Goal: Transaction & Acquisition: Purchase product/service

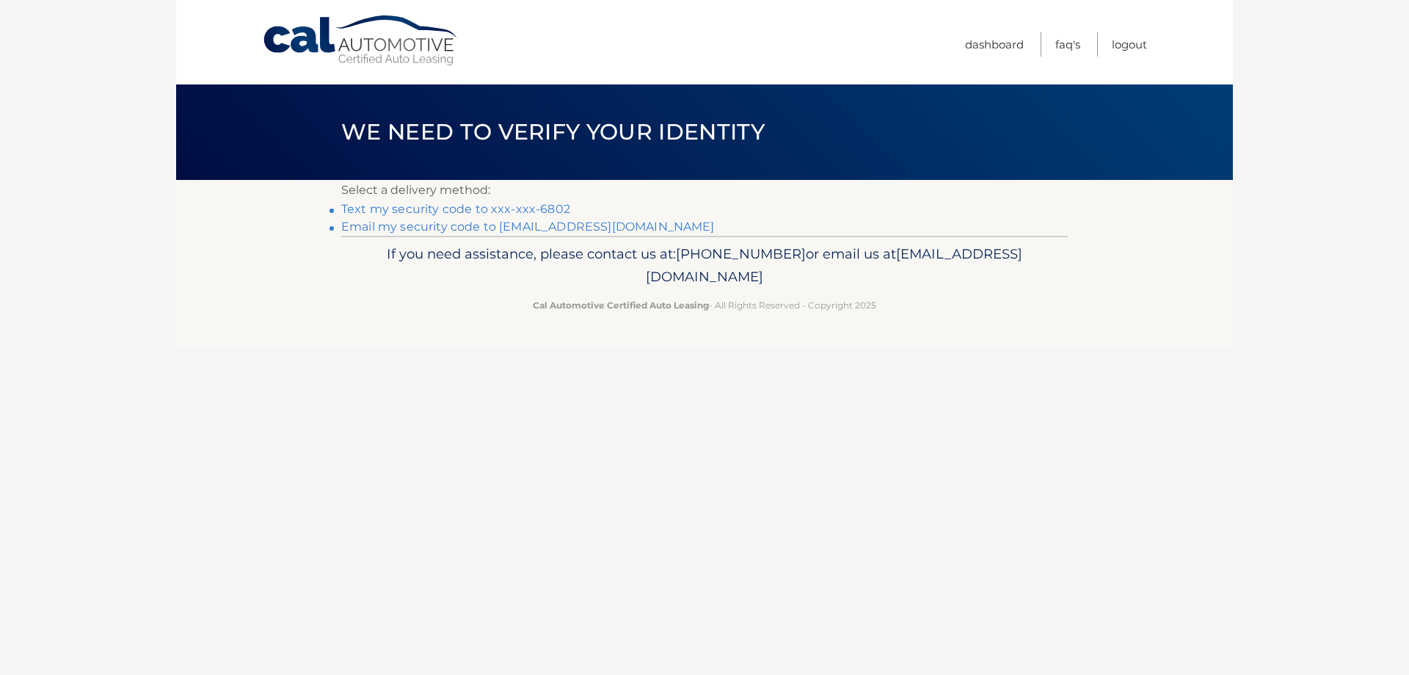
click at [435, 230] on link "Email my security code to b*********@verizon.net" at bounding box center [528, 226] width 374 height 14
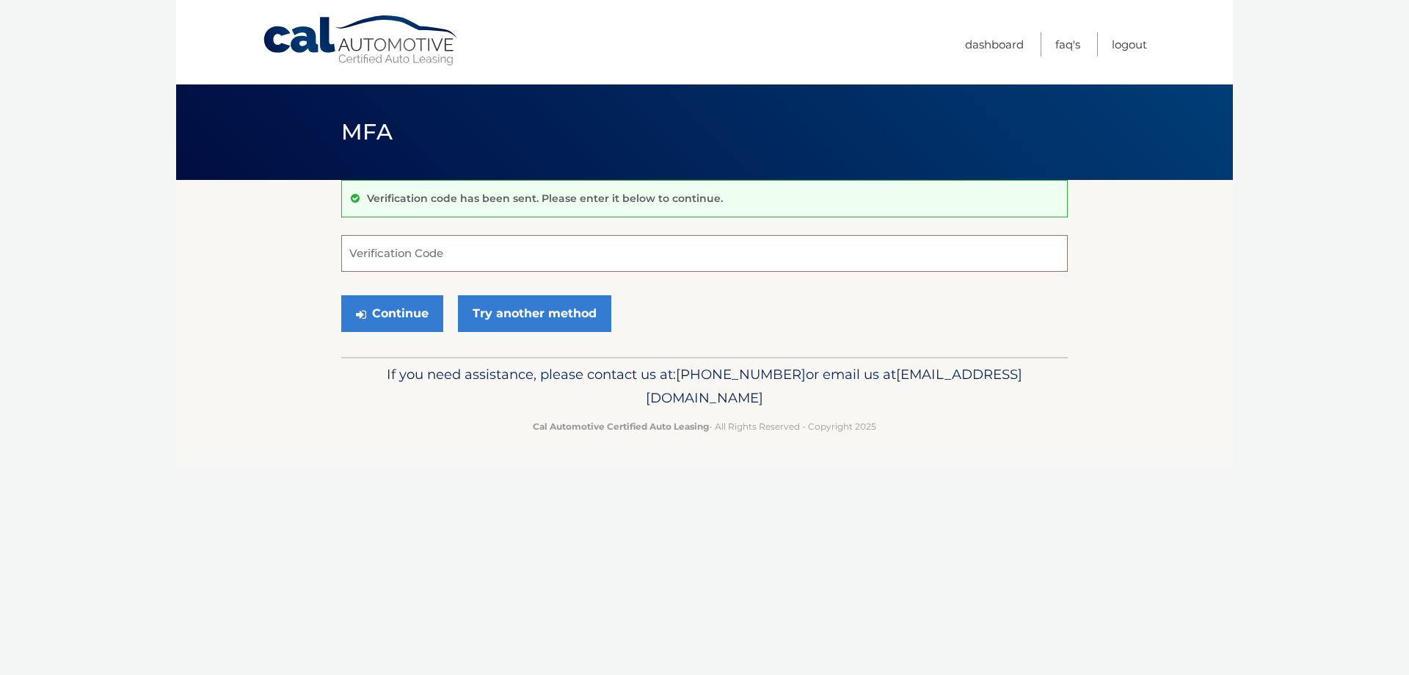
click at [428, 253] on input "Verification Code" at bounding box center [704, 253] width 727 height 37
paste input "339923"
type input "339923"
click at [385, 311] on button "Continue" at bounding box center [392, 313] width 102 height 37
click at [379, 305] on button "Continue" at bounding box center [392, 313] width 102 height 37
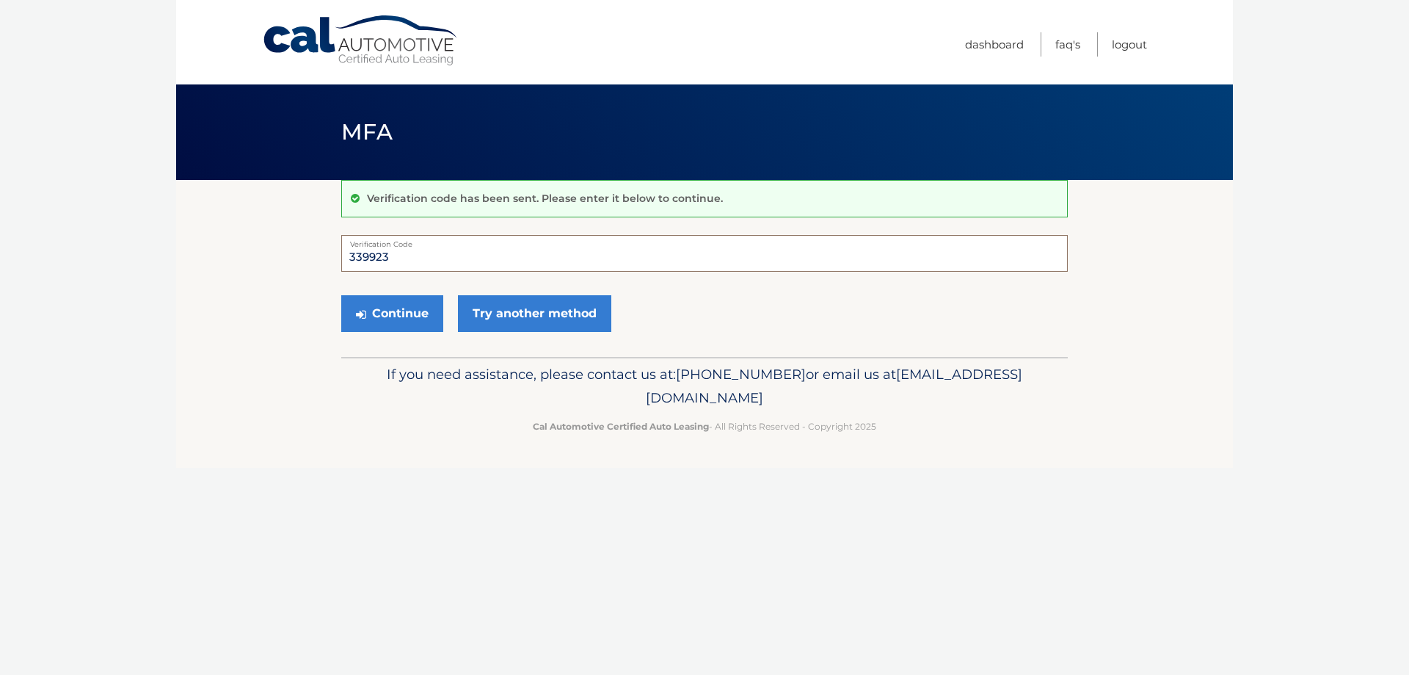
click at [438, 261] on input "339923" at bounding box center [704, 253] width 727 height 37
click at [343, 250] on input "339923" at bounding box center [704, 253] width 727 height 37
click at [418, 244] on label "Verification Code" at bounding box center [704, 241] width 727 height 12
click at [418, 244] on input "339923" at bounding box center [704, 253] width 727 height 37
click at [397, 307] on button "Continue" at bounding box center [392, 313] width 102 height 37
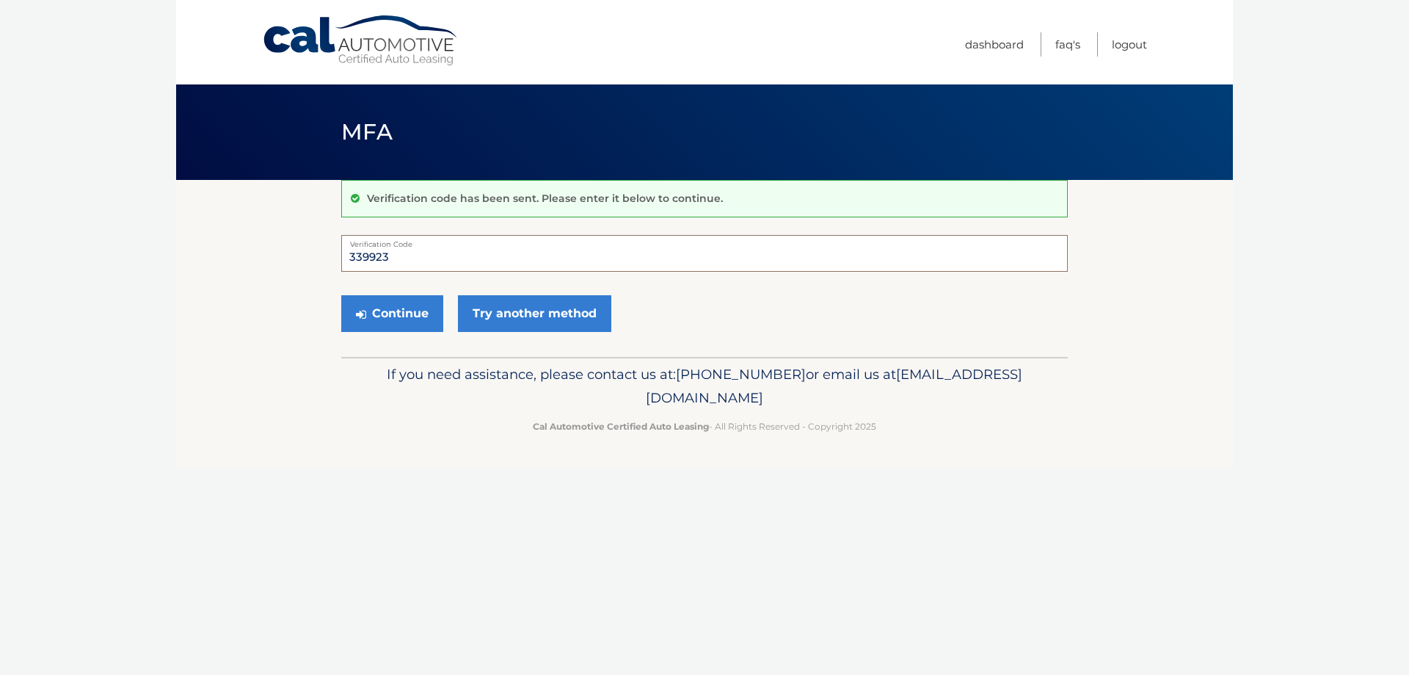
drag, startPoint x: 399, startPoint y: 255, endPoint x: 287, endPoint y: 282, distance: 115.6
click at [286, 281] on section "Verification code has been sent. Please enter it below to continue. 339923 Veri…" at bounding box center [704, 268] width 1057 height 177
drag, startPoint x: 381, startPoint y: 249, endPoint x: 388, endPoint y: 260, distance: 12.8
click at [388, 260] on input "339" at bounding box center [704, 253] width 727 height 37
paste input "339923"
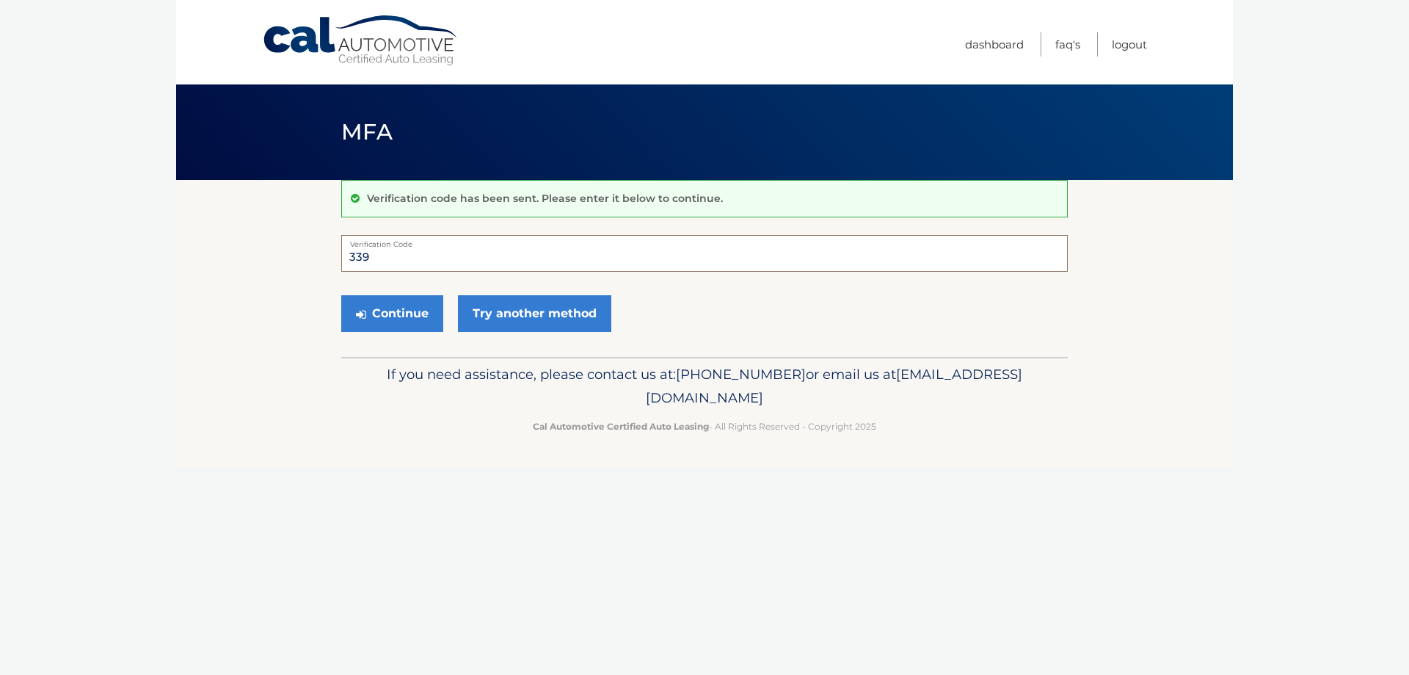
type input "339339923"
drag, startPoint x: 373, startPoint y: 251, endPoint x: 286, endPoint y: 266, distance: 88.0
click at [284, 266] on section "Verification code has been sent. Please enter it below to continue. 339339923 V…" at bounding box center [704, 268] width 1057 height 177
type input "339923"
click at [398, 318] on button "Continue" at bounding box center [392, 313] width 102 height 37
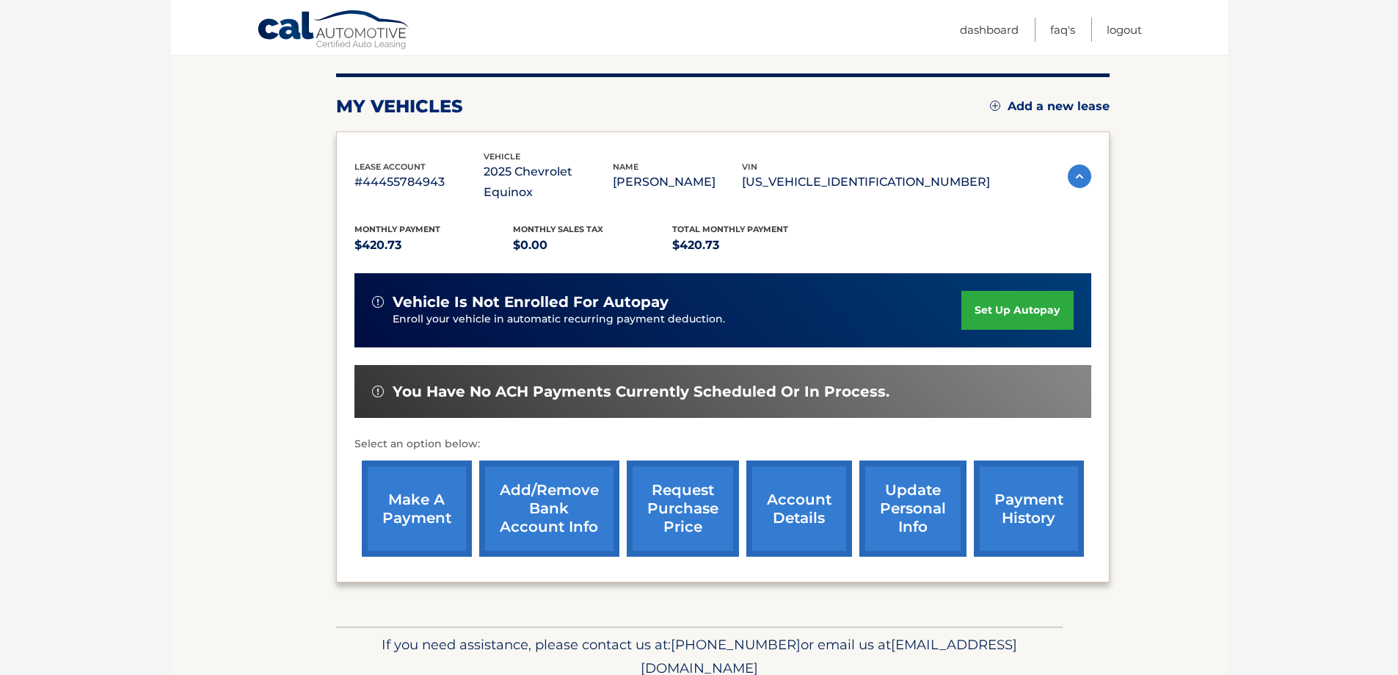
scroll to position [215, 0]
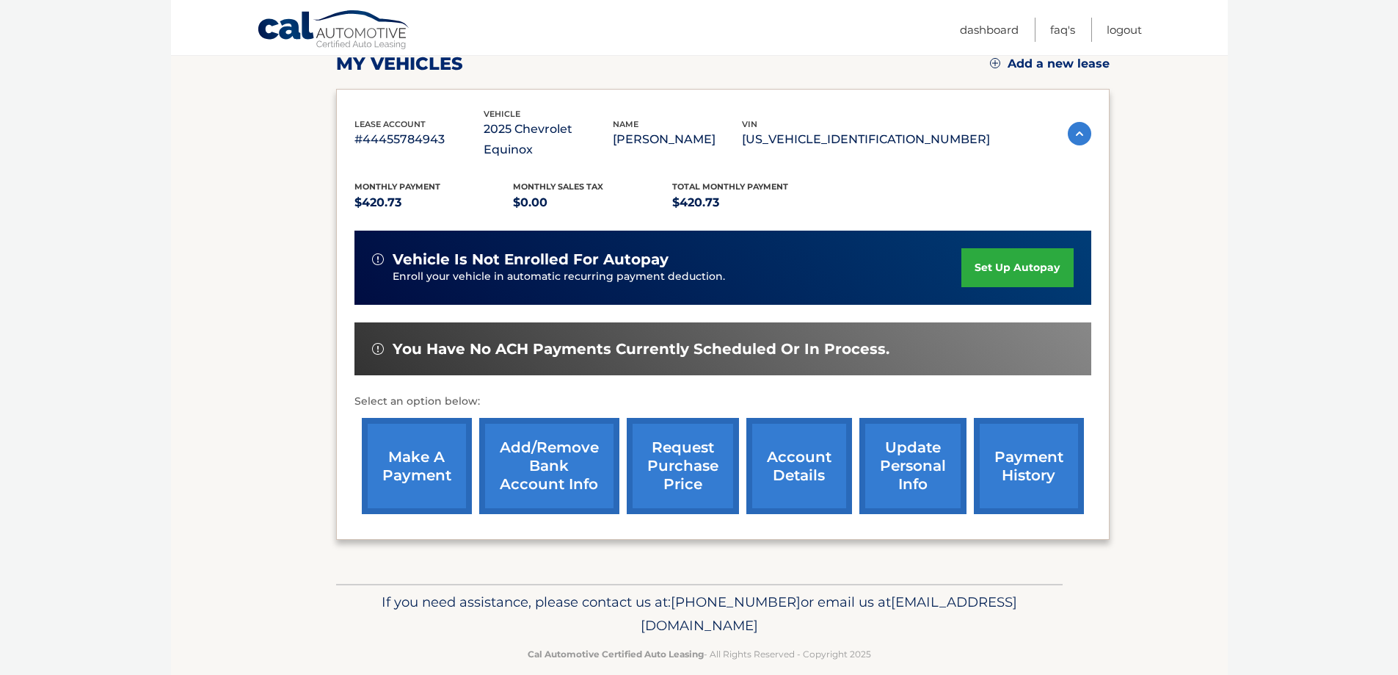
click at [443, 449] on link "make a payment" at bounding box center [417, 466] width 110 height 96
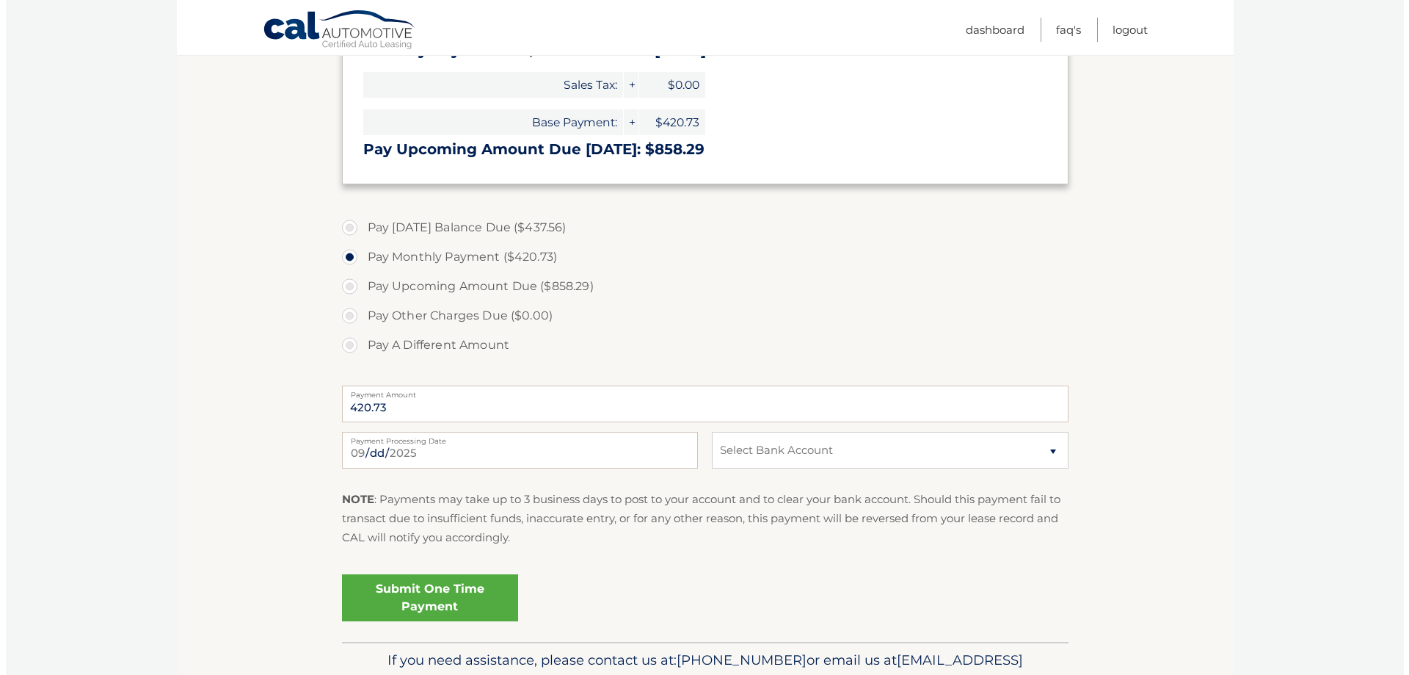
scroll to position [473, 0]
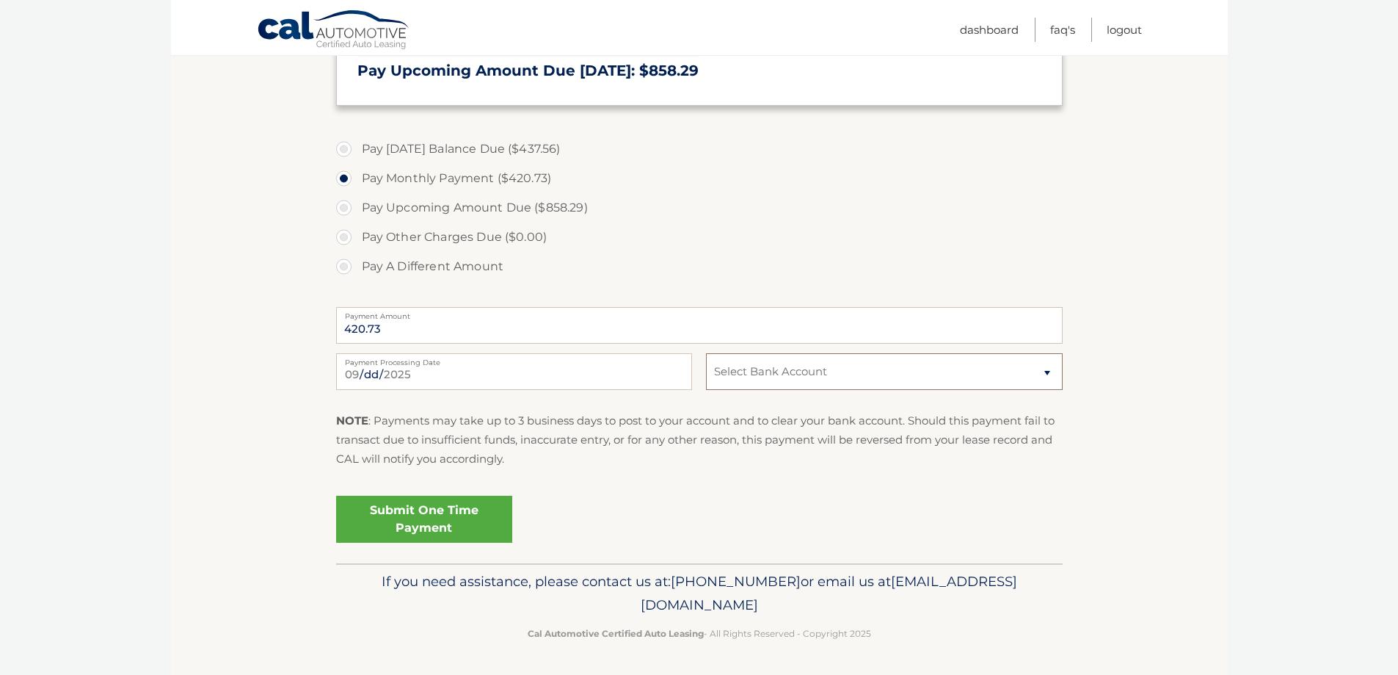
click at [1050, 377] on select "Select Bank Account Checking JOVIA FINANCIAL FEDERAL CREDIT UNIO *****4569 Chec…" at bounding box center [884, 371] width 356 height 37
select select "ZDczNTMyMDItODgyNC00NjBiLTk3MjYtZWYzZDYwZTY3ZmUz"
click at [706, 353] on select "Select Bank Account Checking JOVIA FINANCIAL FEDERAL CREDIT UNIO *****4569 Chec…" at bounding box center [884, 371] width 356 height 37
click at [480, 521] on link "Submit One Time Payment" at bounding box center [424, 519] width 176 height 47
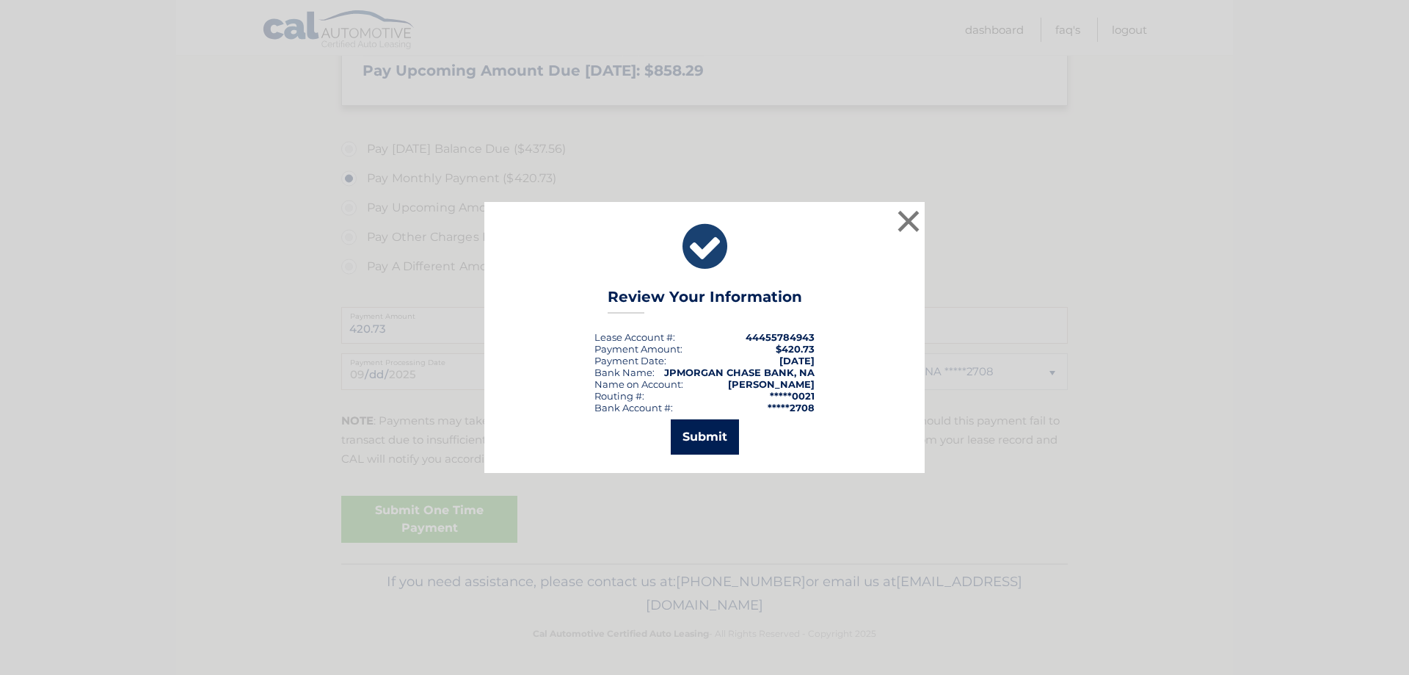
click at [705, 438] on button "Submit" at bounding box center [705, 436] width 68 height 35
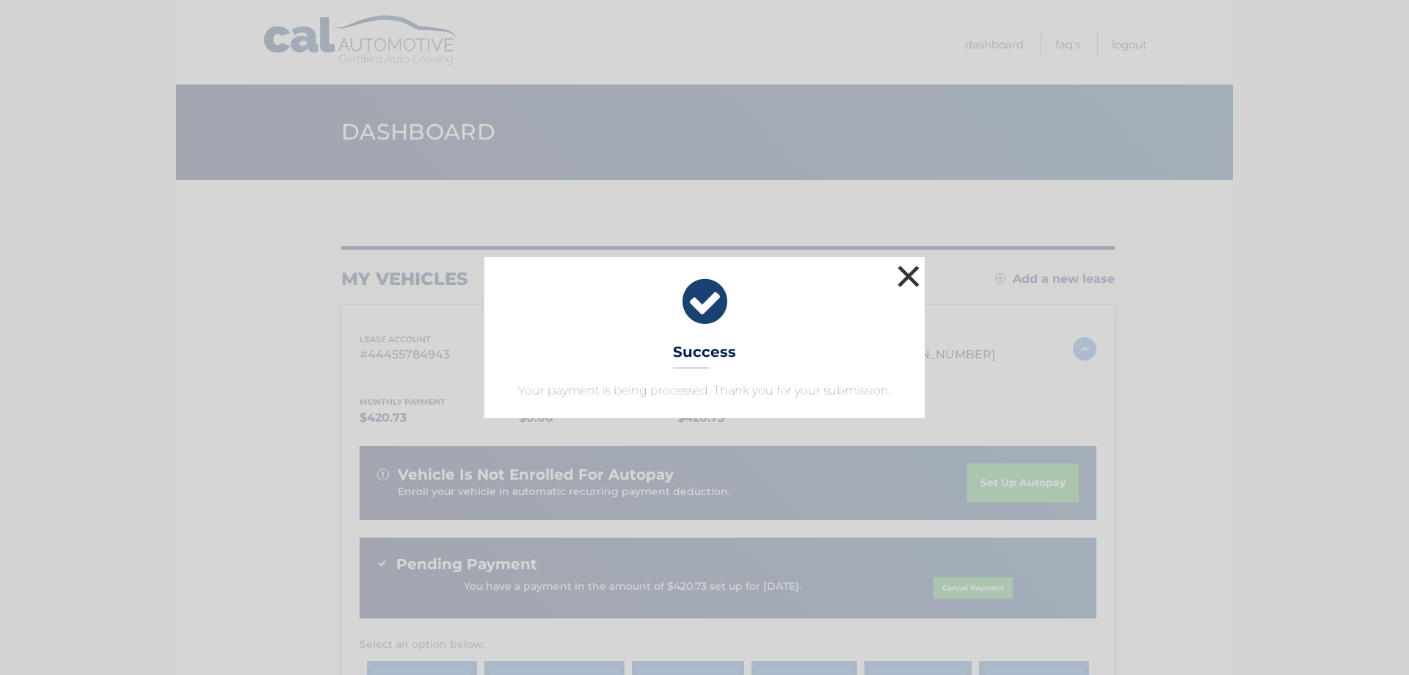
click at [900, 272] on button "×" at bounding box center [908, 275] width 29 height 29
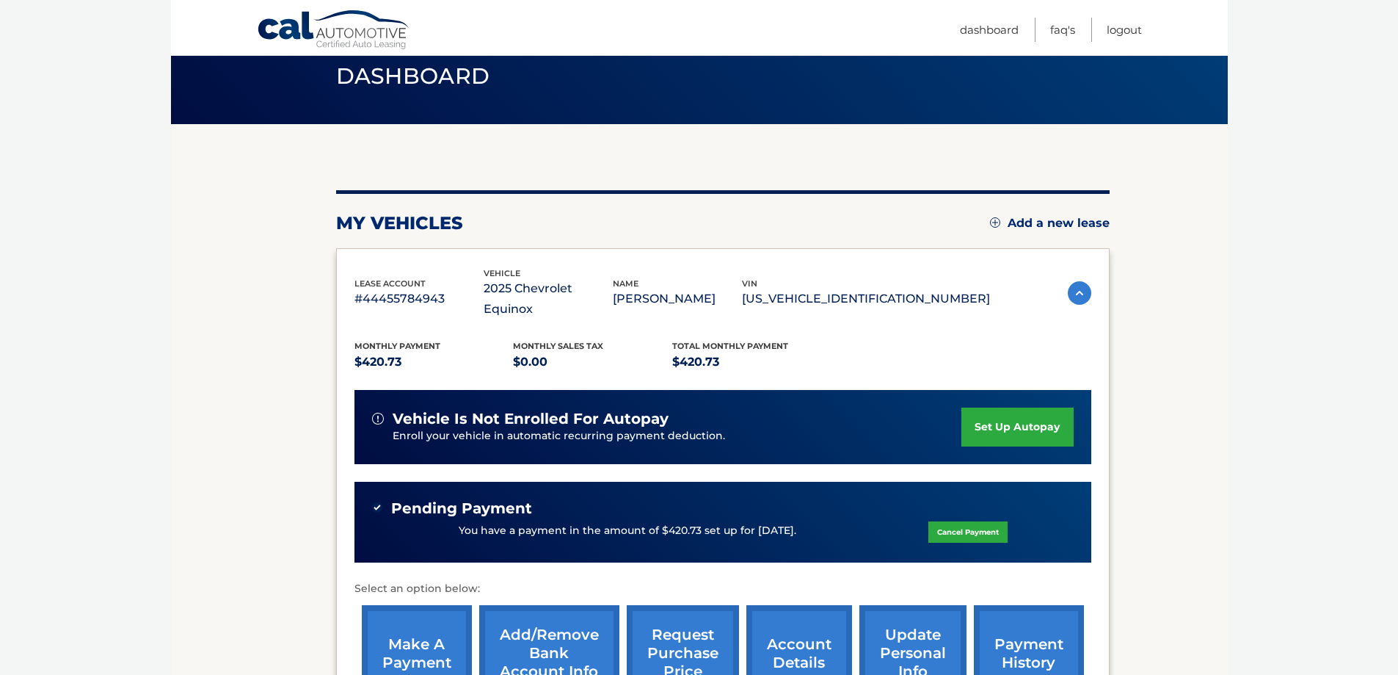
scroll to position [220, 0]
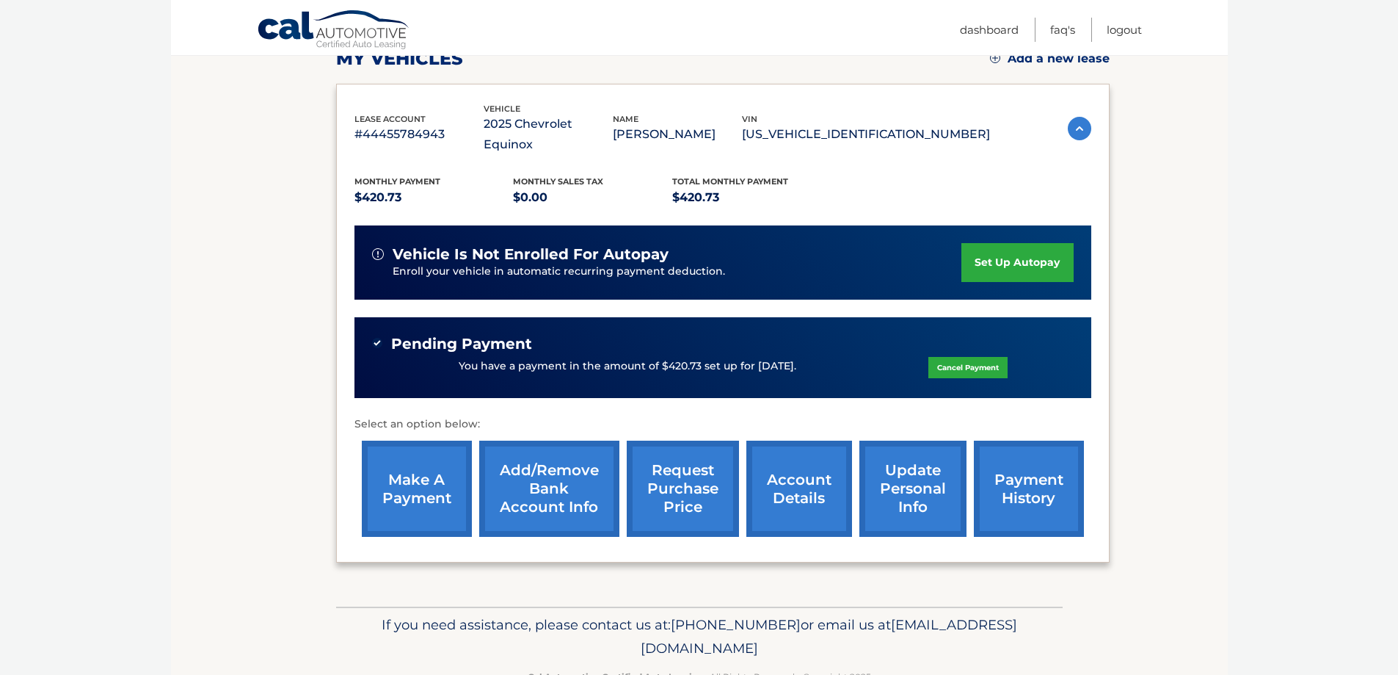
click at [438, 453] on link "make a payment" at bounding box center [417, 488] width 110 height 96
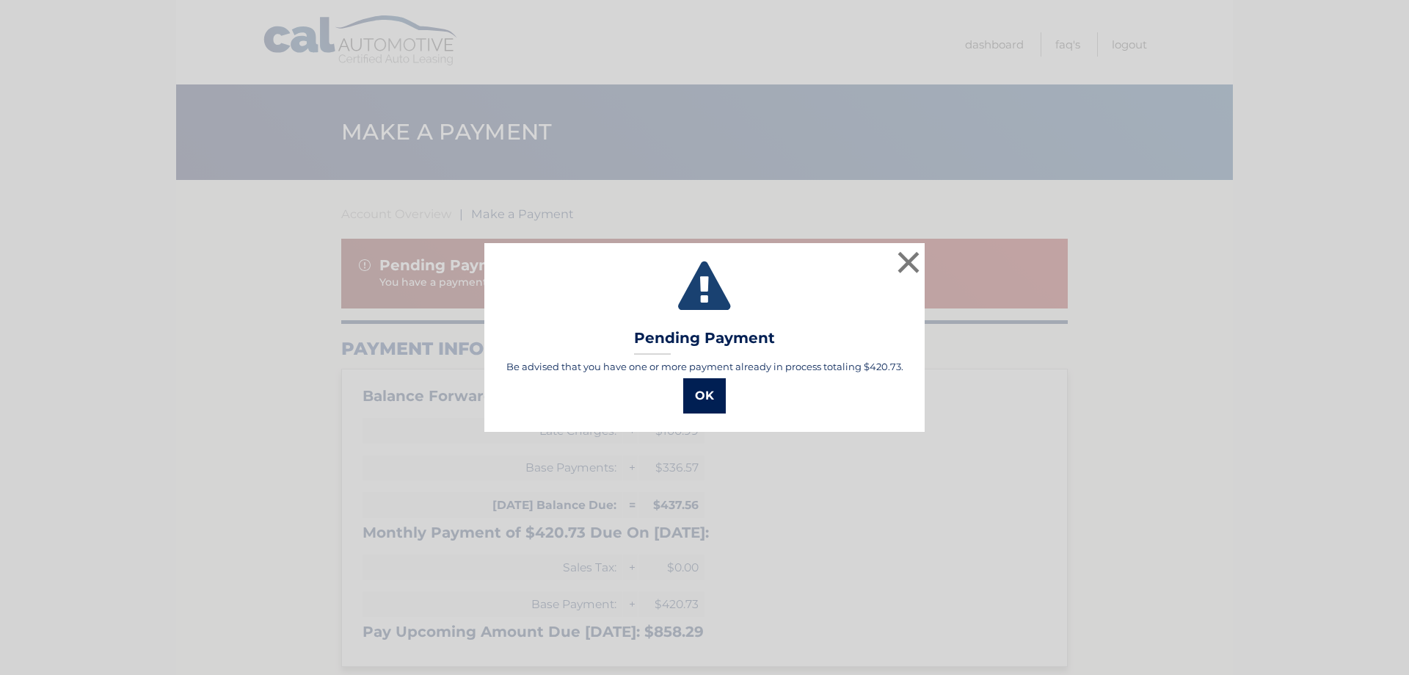
click at [706, 399] on button "OK" at bounding box center [704, 395] width 43 height 35
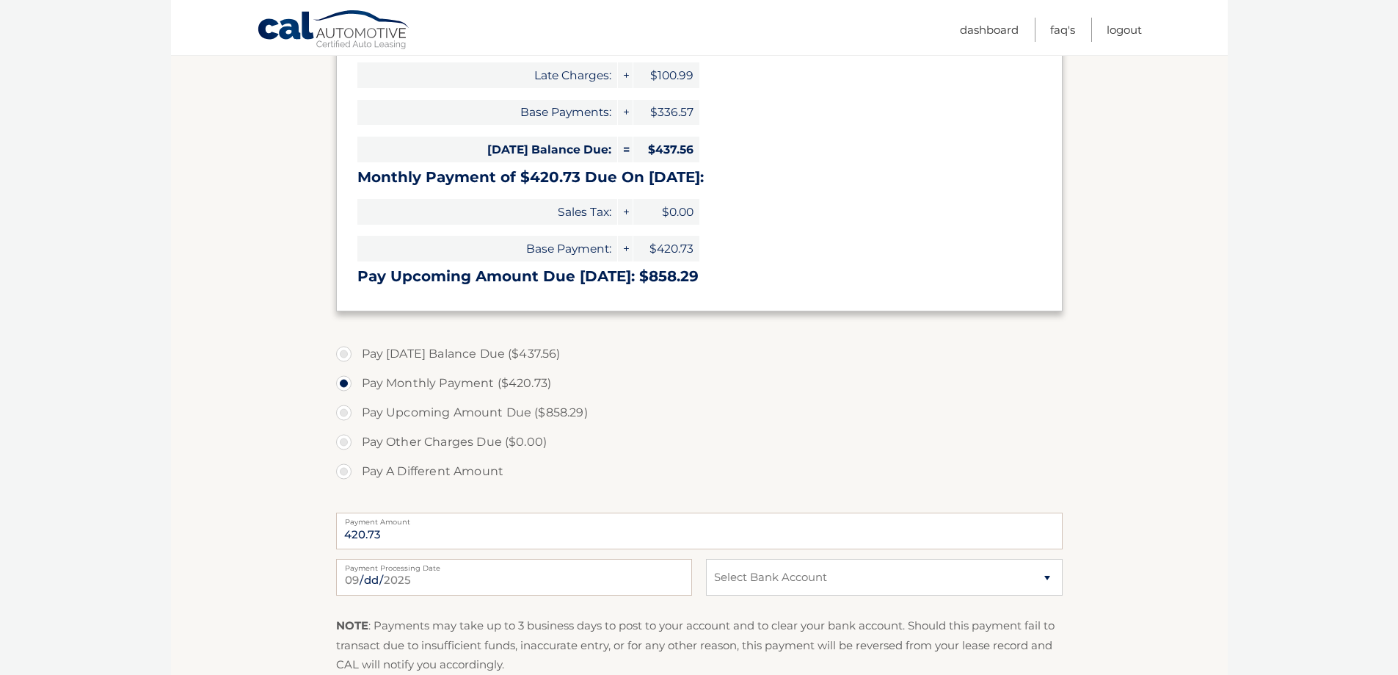
scroll to position [367, 0]
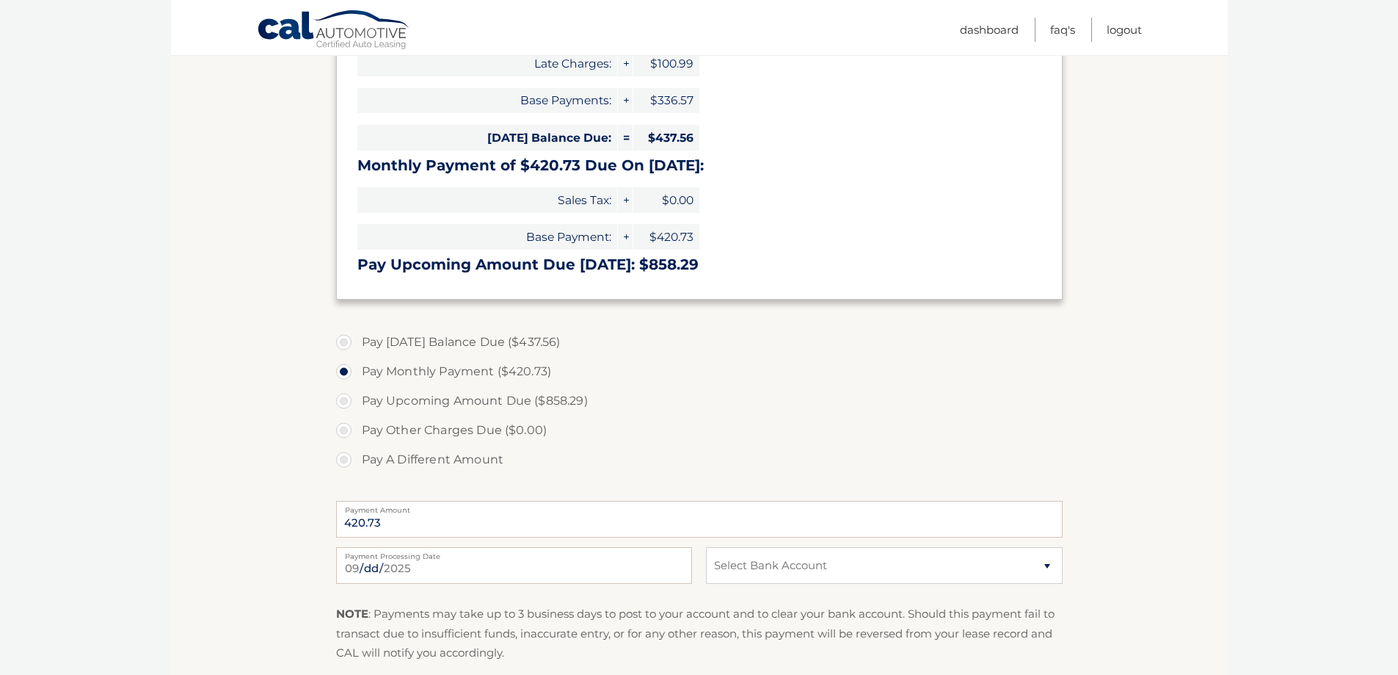
click at [339, 459] on label "Pay A Different Amount" at bounding box center [699, 459] width 727 height 29
click at [342, 459] on input "Pay A Different Amount" at bounding box center [349, 456] width 15 height 23
radio input "true"
click at [426, 515] on input "Payment Amount" at bounding box center [699, 519] width 727 height 37
type input "21.04"
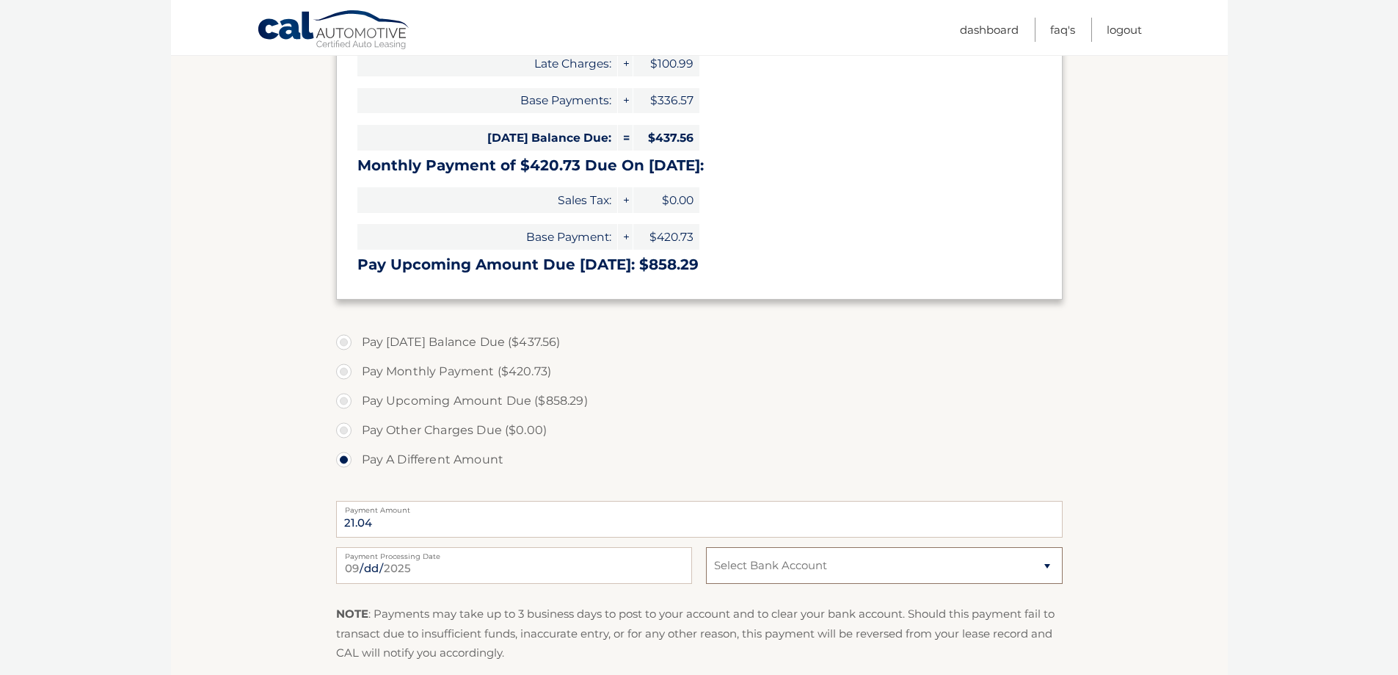
click at [1050, 567] on select "Select Bank Account Checking JOVIA FINANCIAL FEDERAL CREDIT UNIO *****4569 Chec…" at bounding box center [884, 565] width 356 height 37
select select "YjUxNzk0MTEtYjIzYy00OGMyLWE0YjgtN2E1NzlkN2YwYjk2"
click at [706, 547] on select "Select Bank Account Checking JOVIA FINANCIAL FEDERAL CREDIT UNIO *****4569 Chec…" at bounding box center [884, 565] width 356 height 37
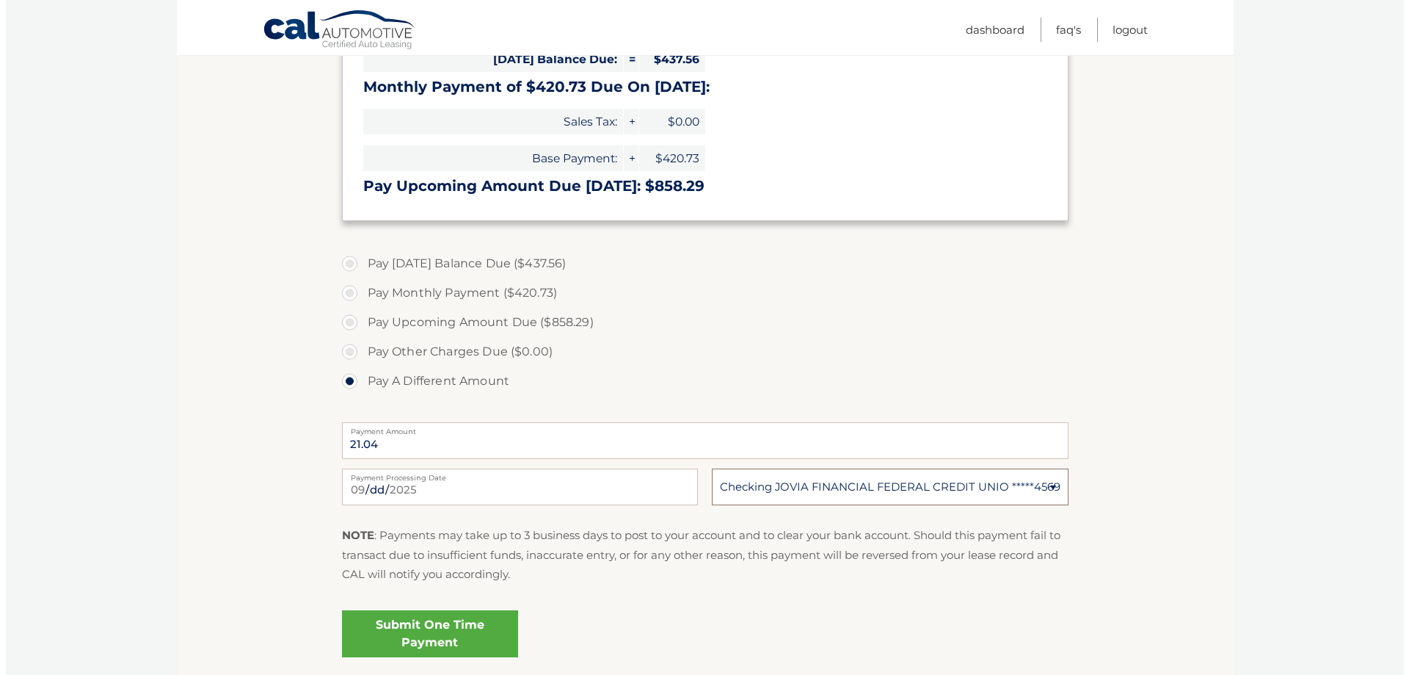
scroll to position [561, 0]
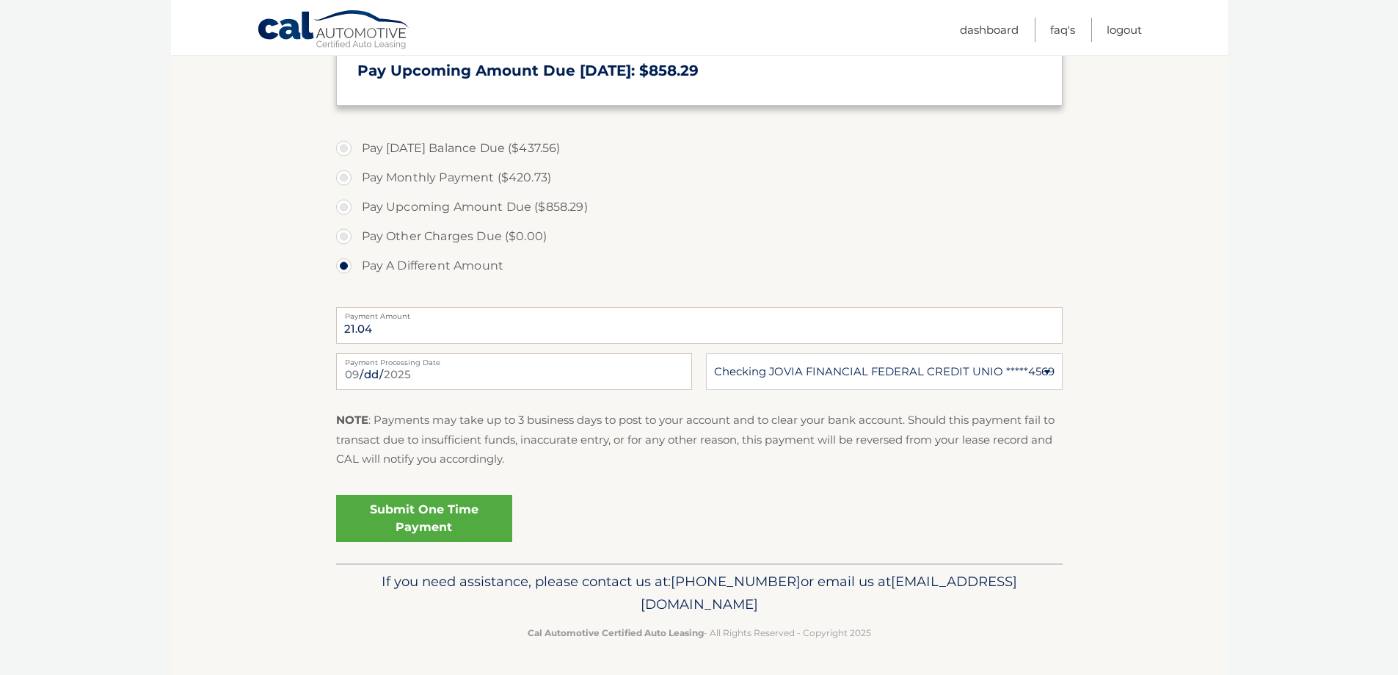
click at [405, 511] on link "Submit One Time Payment" at bounding box center [424, 518] width 176 height 47
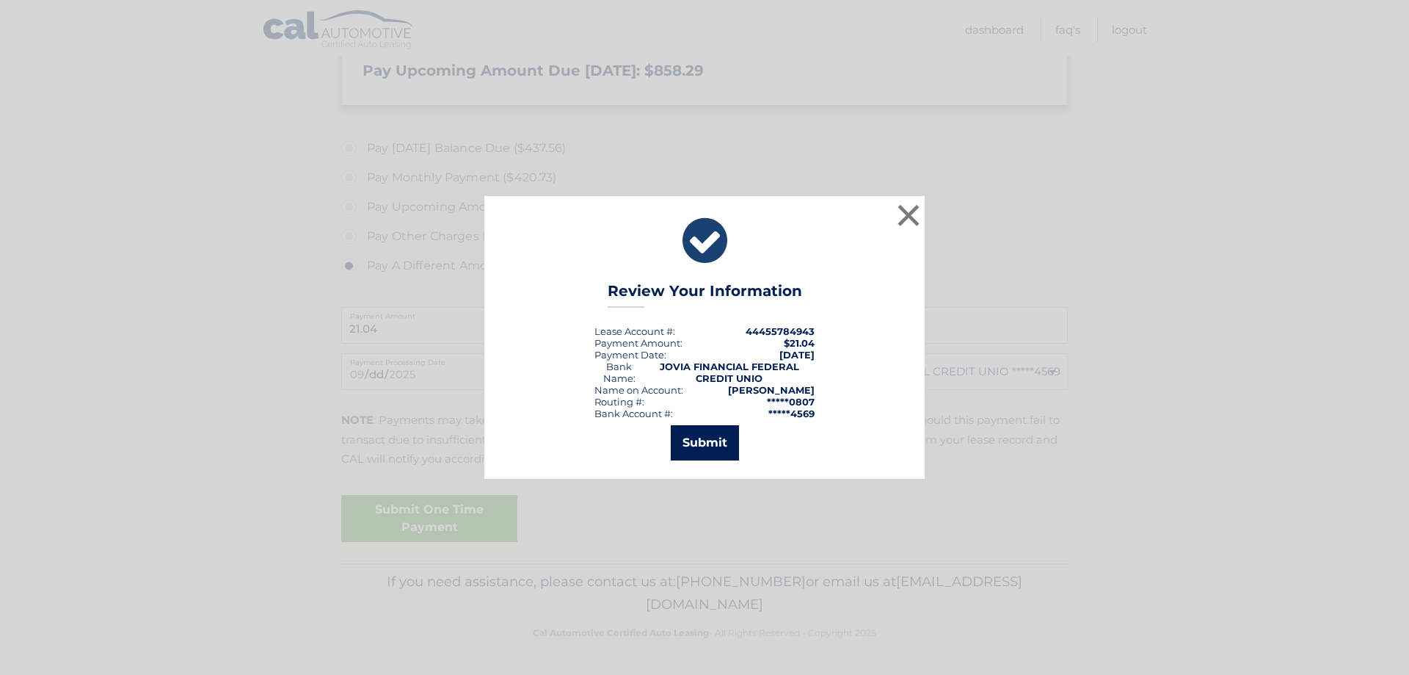
click at [707, 443] on button "Submit" at bounding box center [705, 442] width 68 height 35
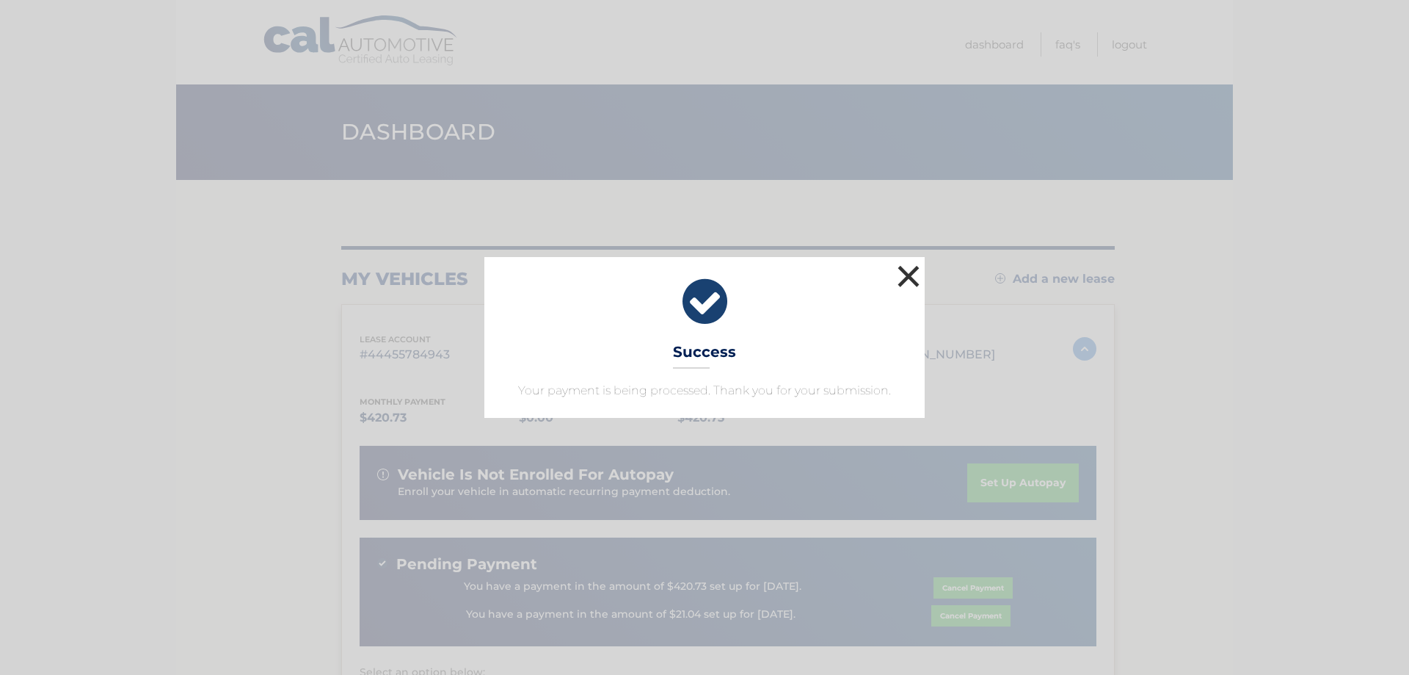
click at [909, 269] on button "×" at bounding box center [908, 275] width 29 height 29
